Goal: Information Seeking & Learning: Check status

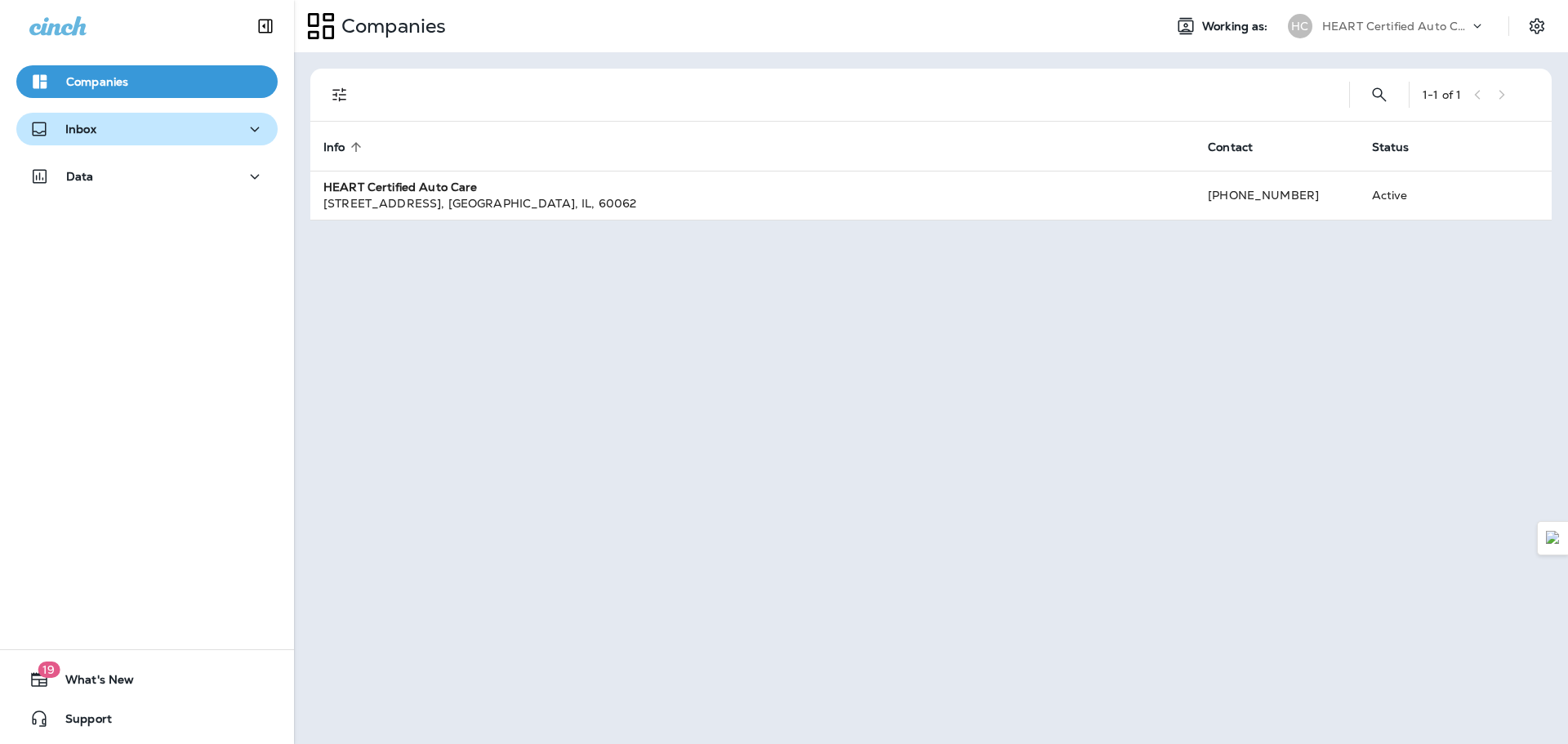
click at [75, 129] on p "Inbox" at bounding box center [80, 129] width 31 height 13
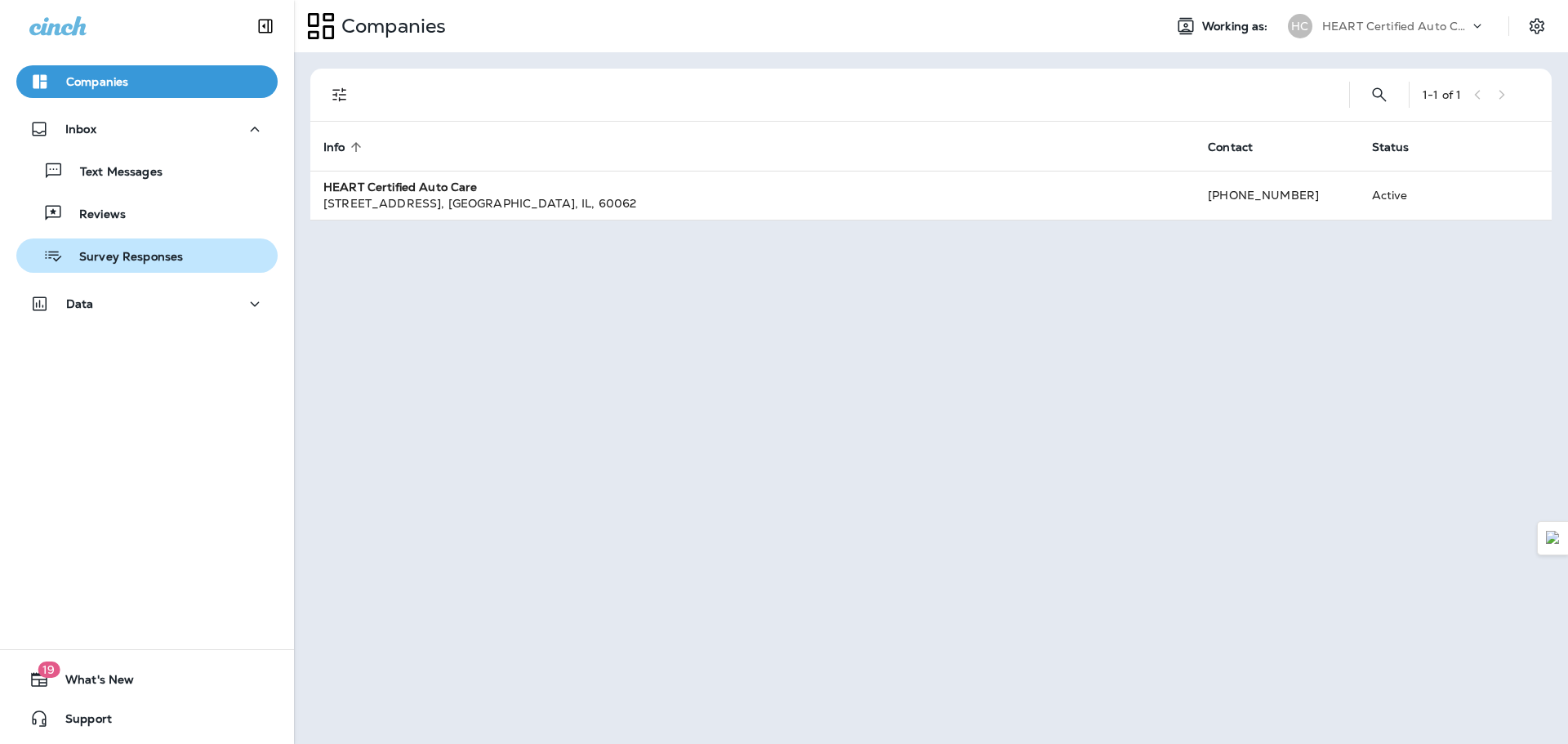
click at [99, 252] on p "Survey Responses" at bounding box center [123, 257] width 120 height 16
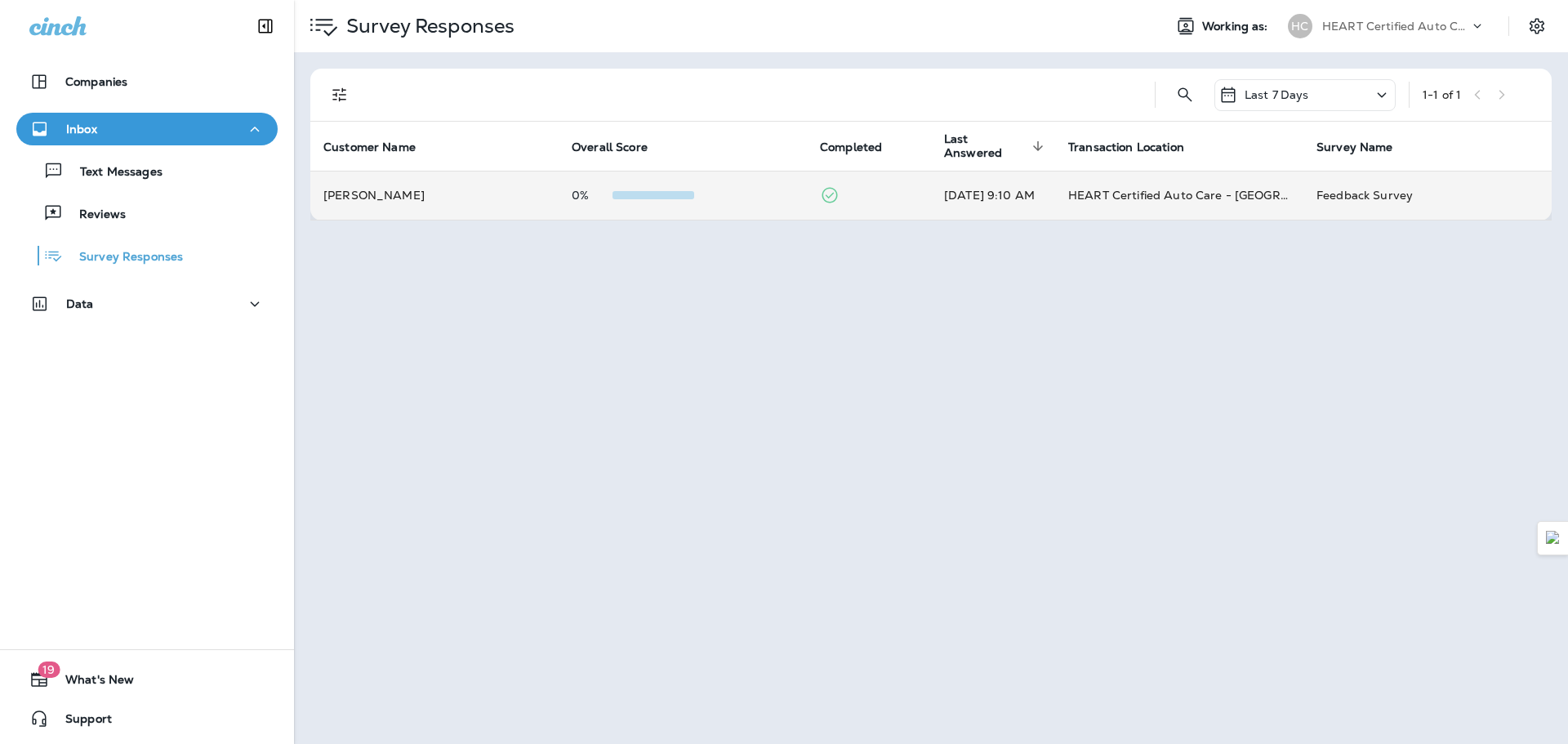
click at [1098, 201] on td "HEART Certified Auto Care - [GEOGRAPHIC_DATA]" at bounding box center [1179, 195] width 248 height 49
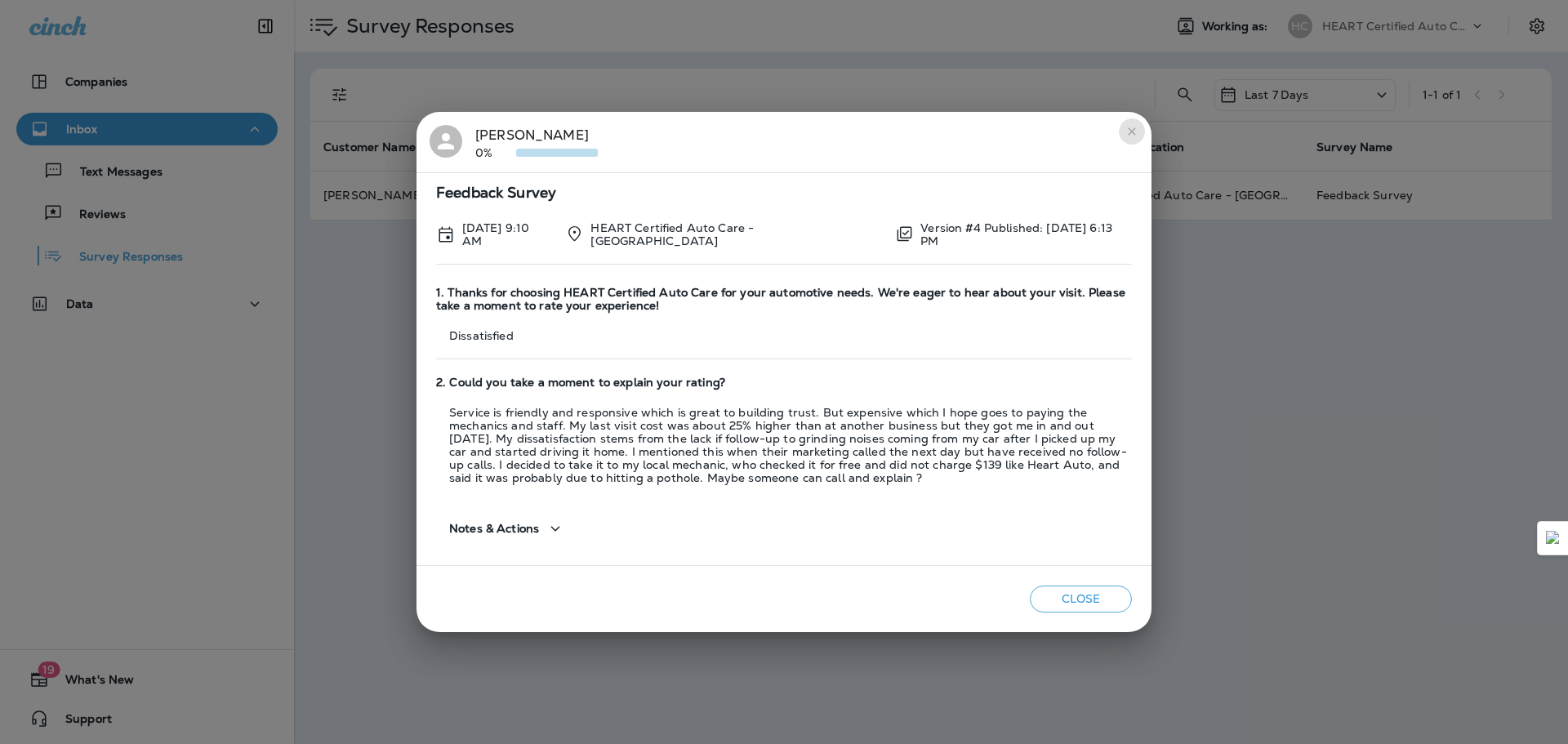
click at [1129, 134] on icon "close" at bounding box center [1132, 131] width 7 height 7
